Goal: Task Accomplishment & Management: Use online tool/utility

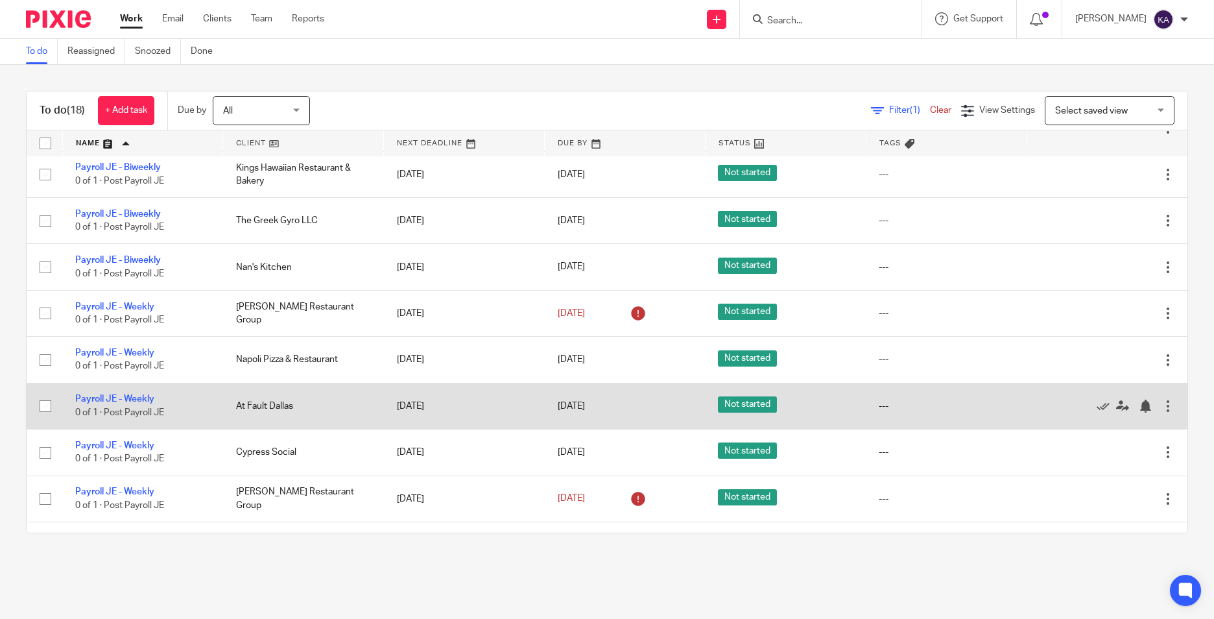
scroll to position [259, 0]
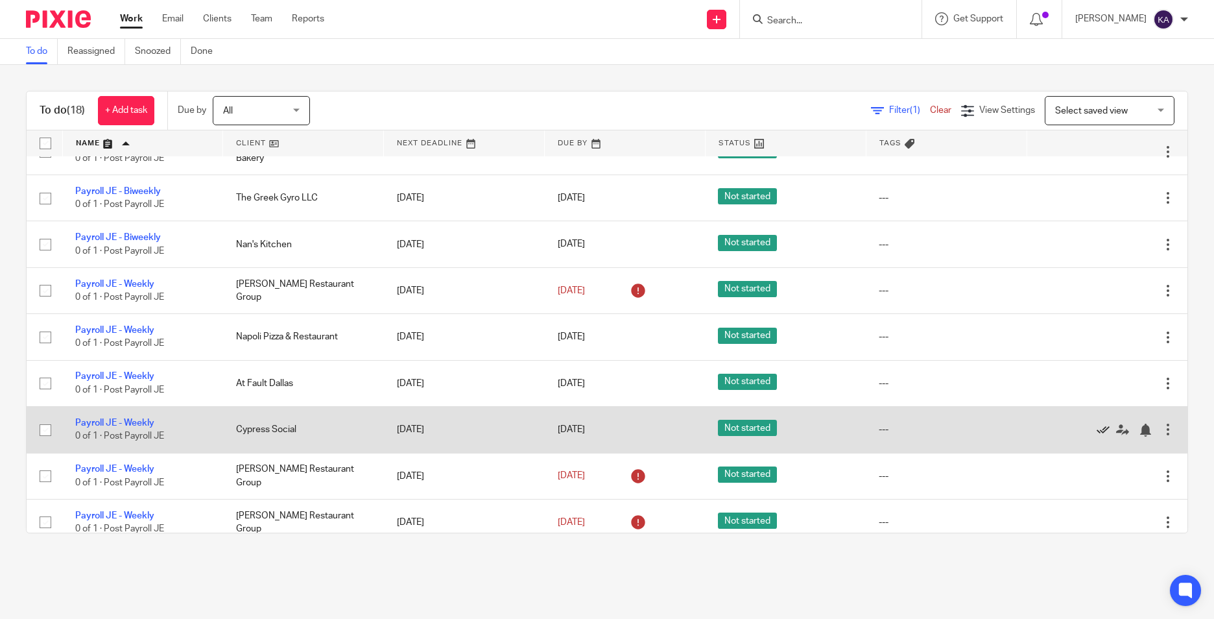
click at [1097, 426] on icon at bounding box center [1103, 430] width 13 height 13
click at [1097, 429] on icon at bounding box center [1103, 430] width 13 height 13
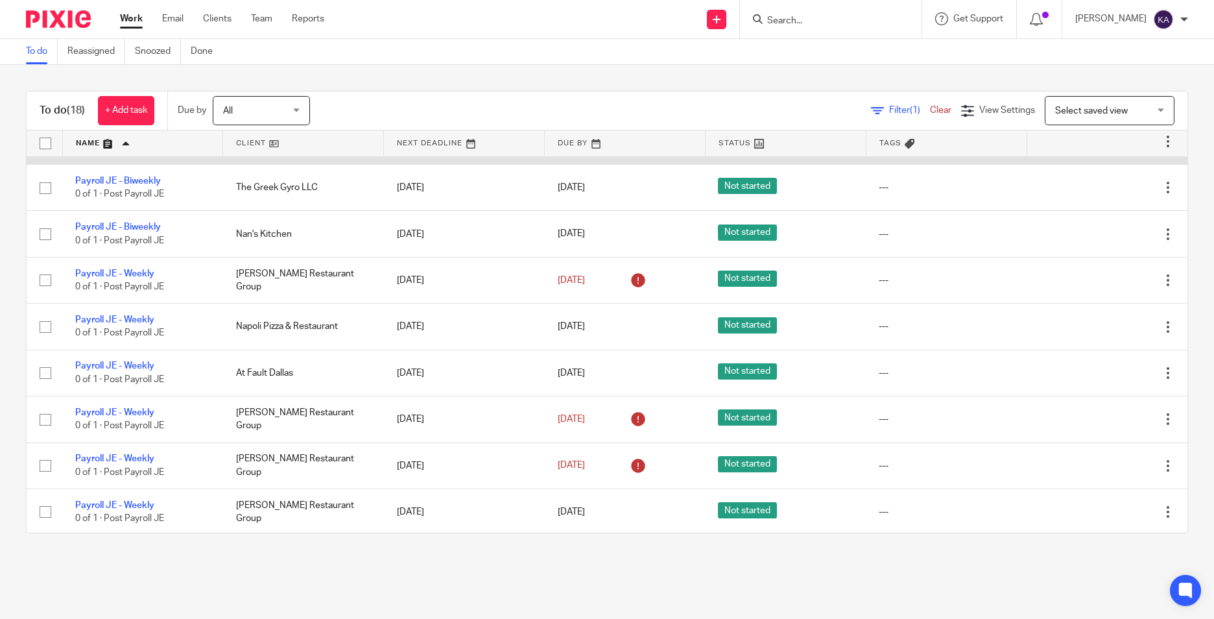
scroll to position [272, 0]
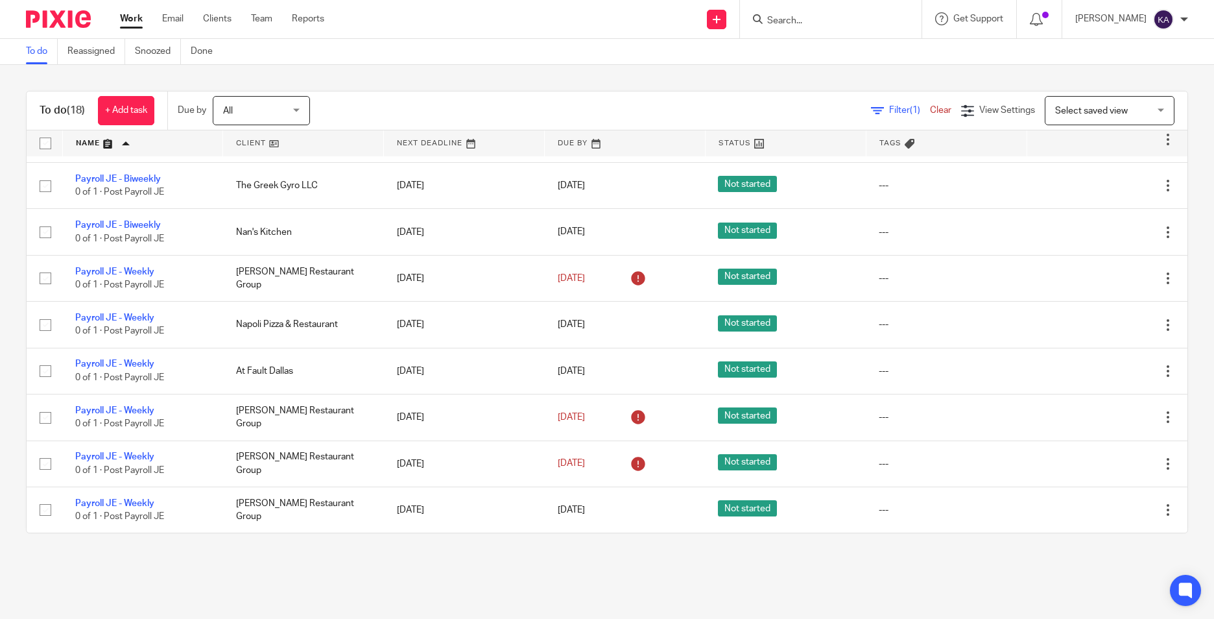
click at [389, 577] on main "To do Reassigned Snoozed Done To do (18) + Add task Due by All All [DATE] [DATE…" at bounding box center [607, 309] width 1214 height 619
click at [666, 597] on main "To do Reassigned Snoozed Done To do (18) + Add task Due by All All [DATE] [DATE…" at bounding box center [607, 309] width 1214 height 619
click at [679, 568] on main "To do Reassigned Snoozed Done To do (18) + Add task Due by All All [DATE] [DATE…" at bounding box center [607, 309] width 1214 height 619
click at [691, 556] on div "To do (18) + Add task Due by All All [DATE] [DATE] This week Next week This mon…" at bounding box center [607, 312] width 1214 height 494
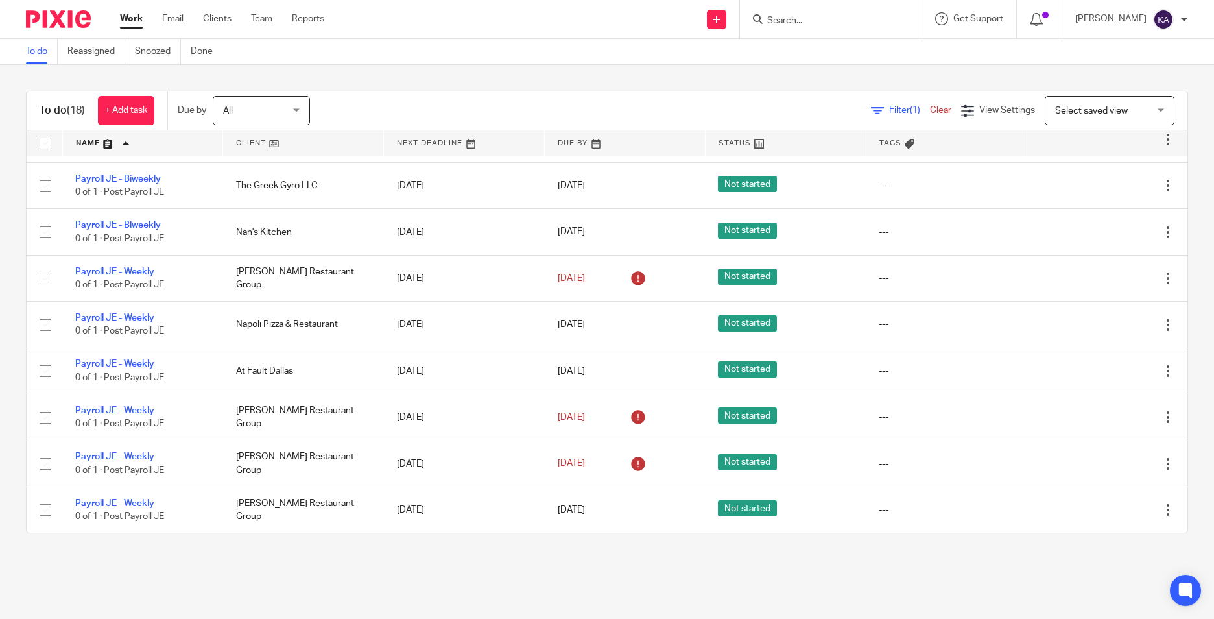
click at [690, 568] on main "To do Reassigned Snoozed Done To do (18) + Add task Due by All All [DATE] [DATE…" at bounding box center [607, 309] width 1214 height 619
click at [686, 569] on main "To do Reassigned Snoozed Done To do (18) + Add task Due by All All [DATE] [DATE…" at bounding box center [607, 309] width 1214 height 619
click at [445, 81] on div "To do (18) + Add task Due by All All [DATE] [DATE] This week Next week This mon…" at bounding box center [607, 312] width 1214 height 494
click at [443, 81] on div "To do (18) + Add task Due by All All [DATE] [DATE] This week Next week This mon…" at bounding box center [607, 312] width 1214 height 494
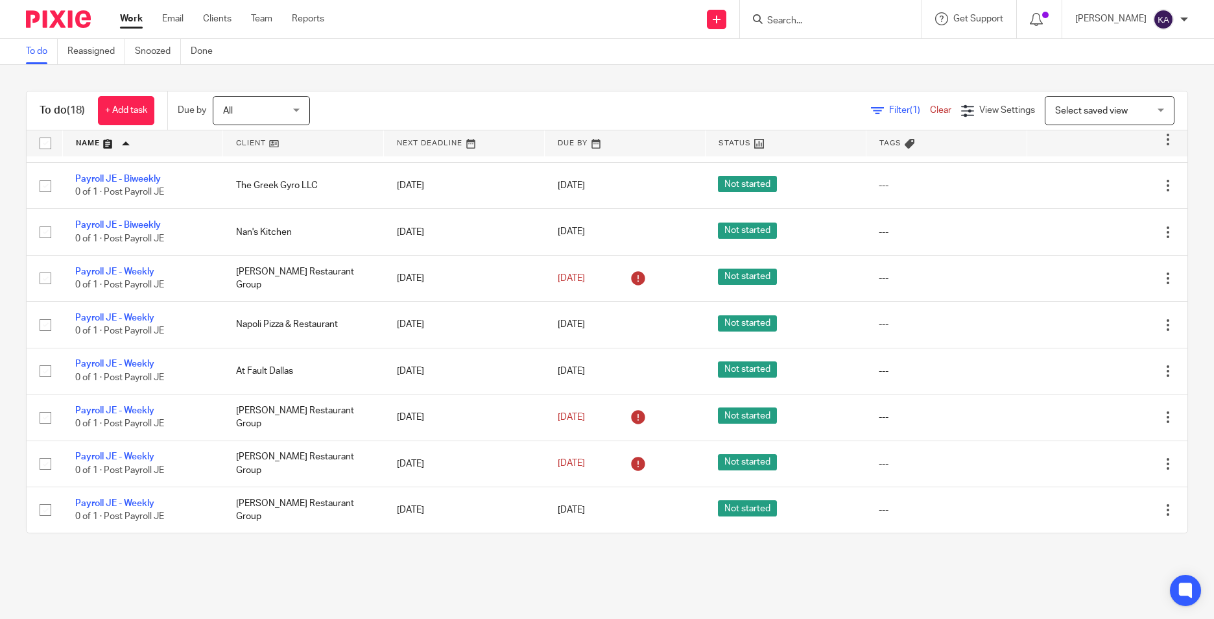
click at [443, 81] on div "To do (18) + Add task Due by All All [DATE] [DATE] This week Next week This mon…" at bounding box center [607, 312] width 1214 height 494
